Goal: Check status: Check status

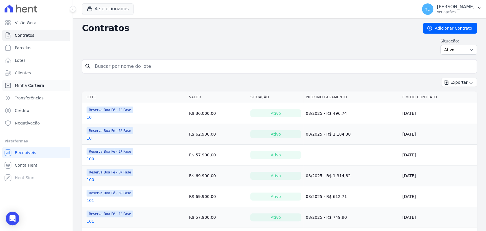
scroll to position [63, 0]
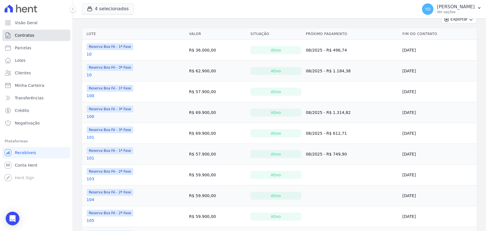
click at [35, 38] on link "Contratos" at bounding box center [36, 35] width 68 height 11
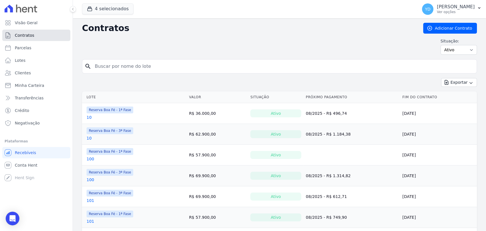
click at [38, 36] on link "Contratos" at bounding box center [36, 35] width 68 height 11
click at [52, 37] on link "Contratos" at bounding box center [36, 35] width 68 height 11
click at [105, 63] on input "search" at bounding box center [282, 66] width 383 height 11
click at [105, 63] on input "e10" at bounding box center [282, 66] width 383 height 11
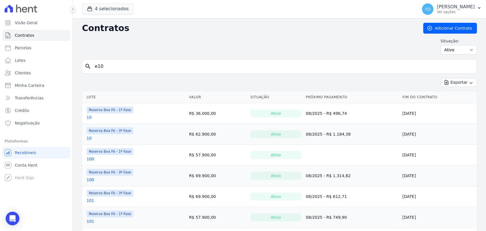
click at [105, 63] on input "e10" at bounding box center [282, 66] width 383 height 11
type input "/"
type input "209"
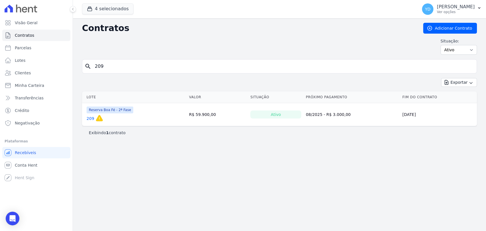
click at [90, 120] on link "209" at bounding box center [91, 119] width 8 height 6
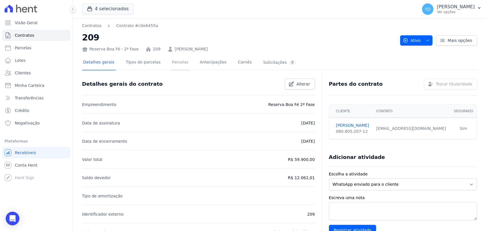
click at [179, 63] on link "Parcelas" at bounding box center [180, 62] width 19 height 15
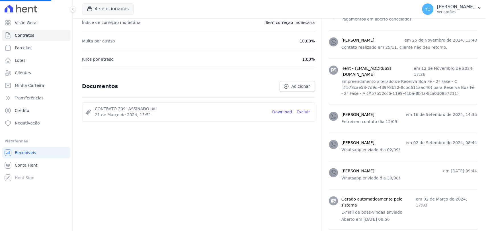
scroll to position [285, 0]
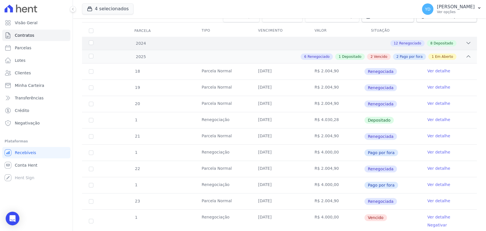
scroll to position [114, 0]
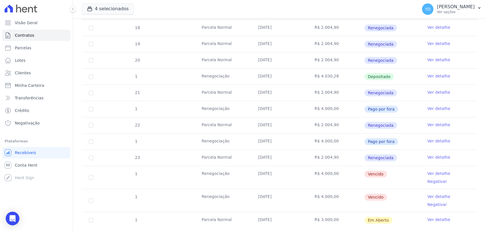
click at [378, 217] on span "Em Aberto" at bounding box center [378, 220] width 28 height 7
click at [407, 173] on td "Vencido" at bounding box center [392, 177] width 56 height 23
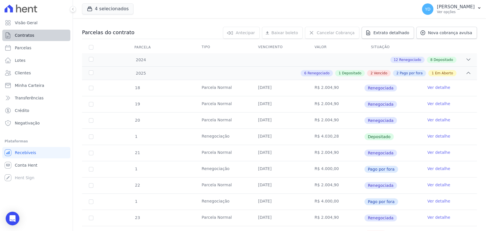
scroll to position [0, 0]
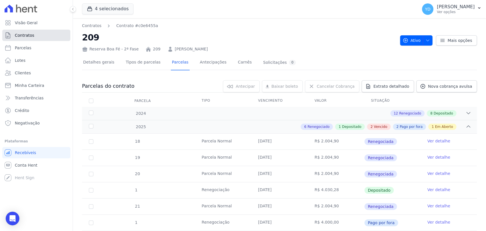
click at [61, 41] on link "Contratos" at bounding box center [36, 35] width 68 height 11
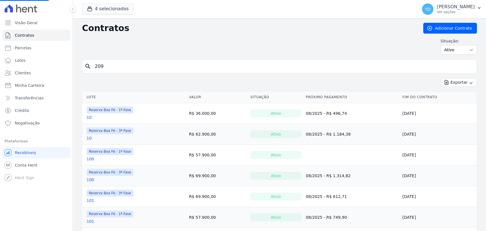
click at [108, 63] on input "209" at bounding box center [282, 66] width 383 height 11
click at [108, 63] on input "search" at bounding box center [282, 66] width 383 height 11
type input "e10"
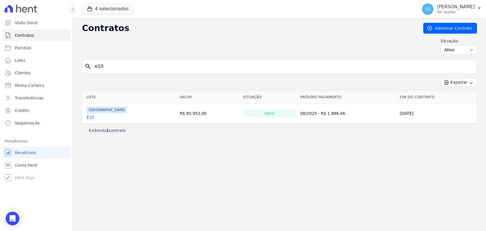
click at [86, 119] on td "[GEOGRAPHIC_DATA] E10" at bounding box center [129, 113] width 95 height 20
click at [87, 118] on link "E10" at bounding box center [91, 117] width 8 height 6
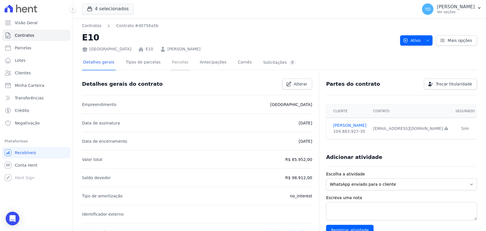
click at [172, 68] on link "Parcelas" at bounding box center [180, 62] width 19 height 15
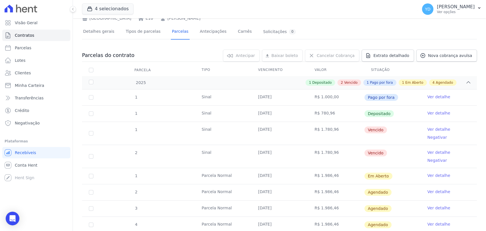
scroll to position [32, 0]
